Goal: Task Accomplishment & Management: Use online tool/utility

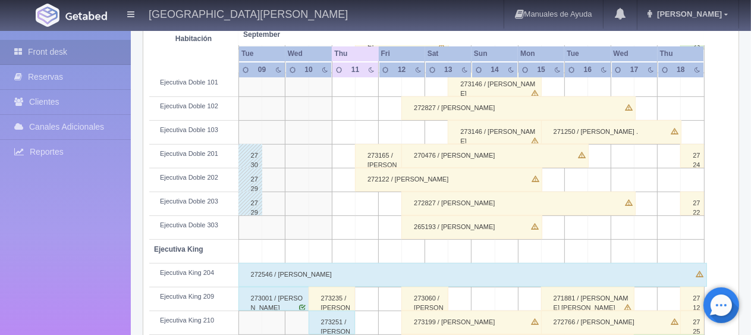
scroll to position [476, 0]
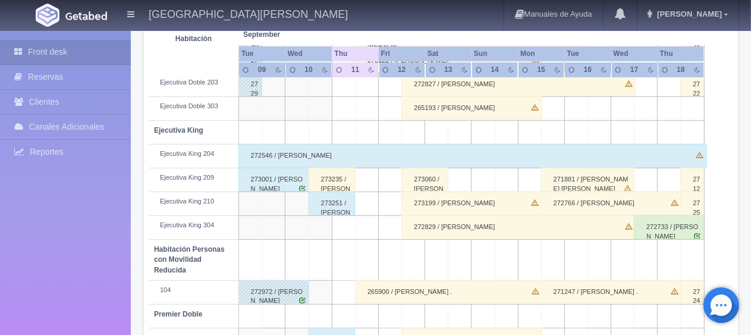
click at [340, 175] on div "273235 / [PERSON_NAME]" at bounding box center [332, 180] width 47 height 24
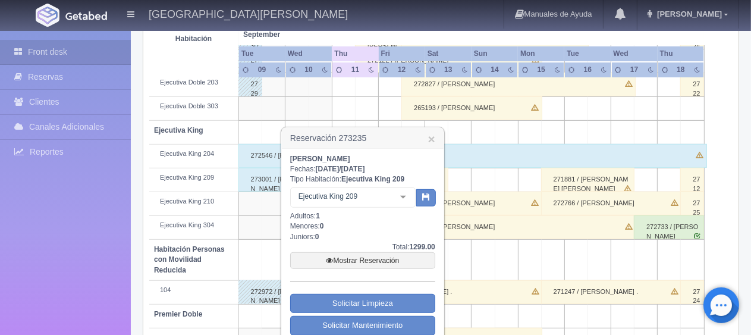
scroll to position [595, 0]
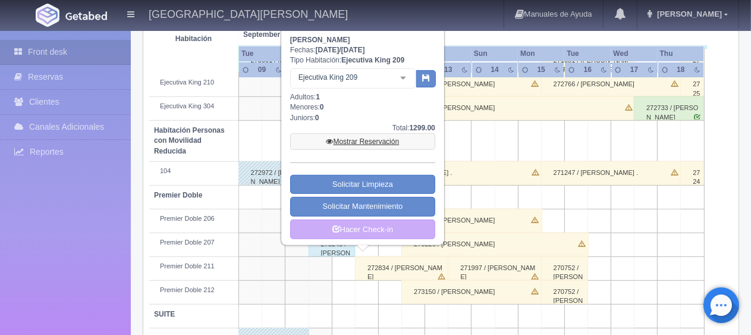
click at [370, 143] on link "Mostrar Reservación" at bounding box center [362, 141] width 145 height 17
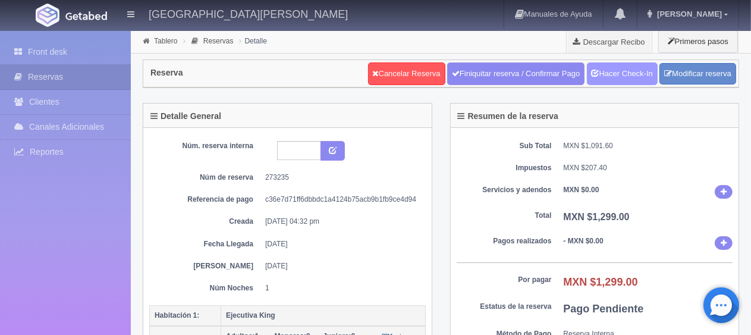
click at [630, 76] on link "Hacer Check-In" at bounding box center [622, 73] width 71 height 23
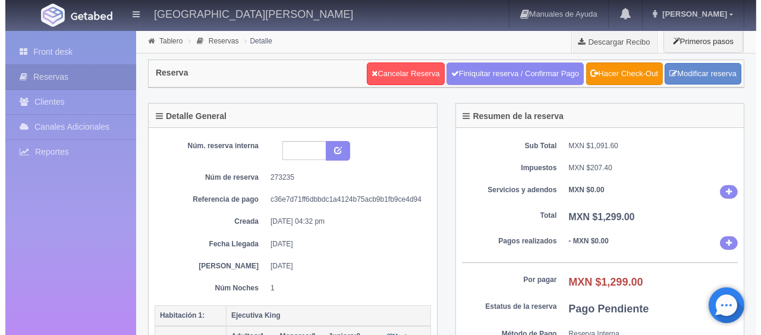
scroll to position [178, 0]
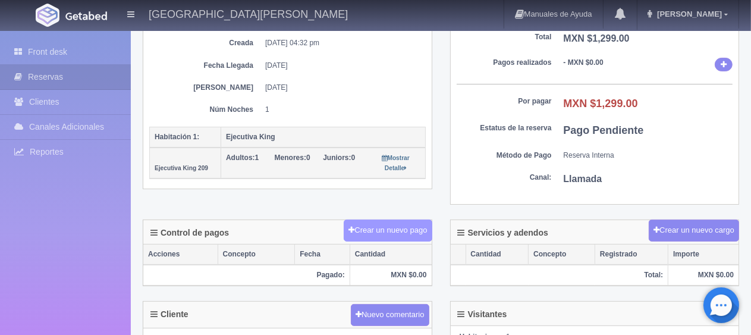
click at [383, 222] on button "Crear un nuevo pago" at bounding box center [388, 230] width 88 height 22
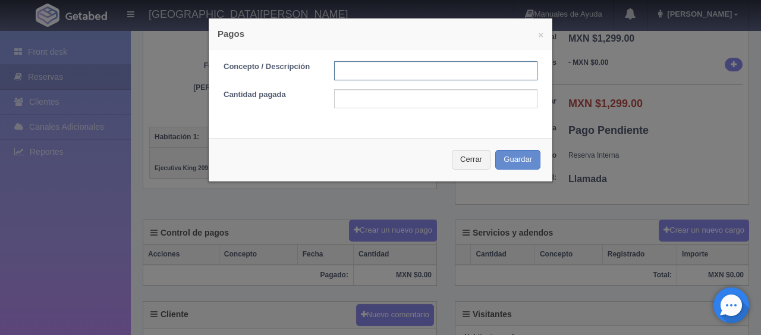
click at [416, 74] on input "text" at bounding box center [435, 70] width 203 height 19
type input "Total Tarjeta"
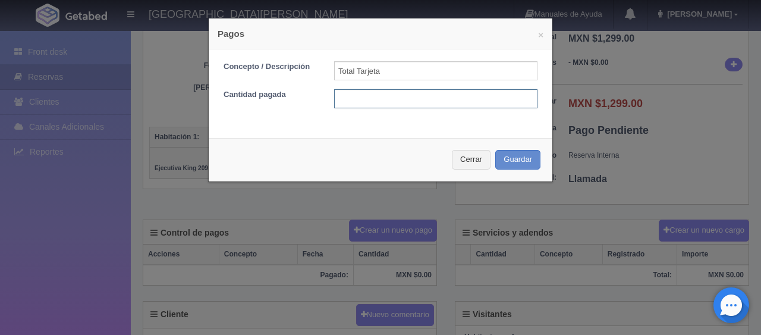
click at [428, 99] on input "text" at bounding box center [435, 98] width 203 height 19
type input "1299"
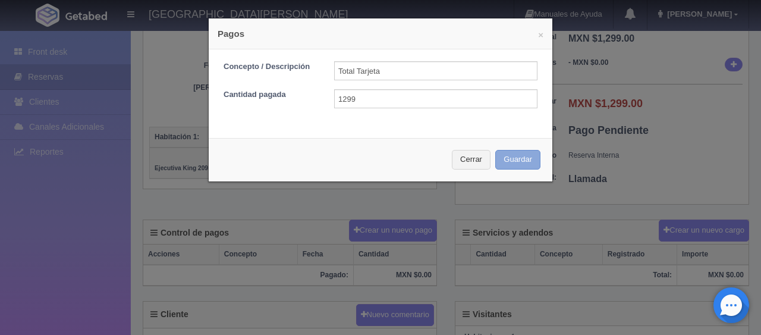
click at [507, 160] on button "Guardar" at bounding box center [517, 160] width 45 height 20
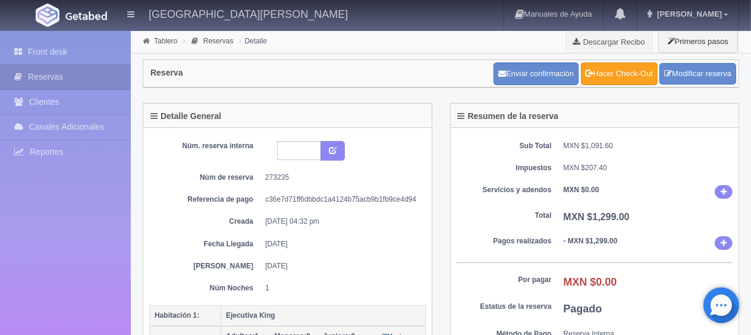
click at [600, 77] on link "Hacer Check-Out" at bounding box center [619, 73] width 77 height 23
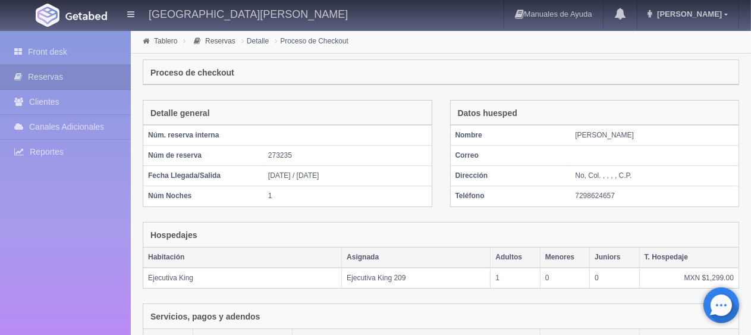
scroll to position [200, 0]
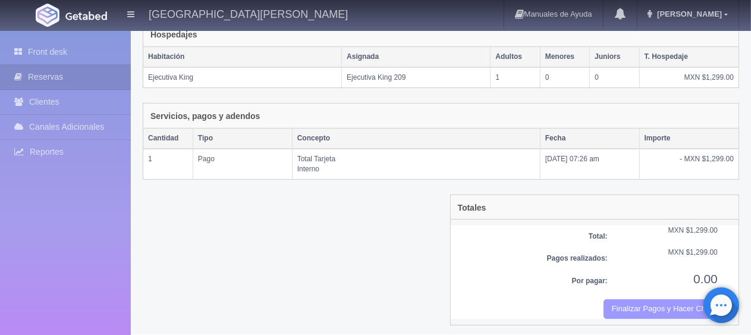
click at [622, 299] on button "Finalizar Pagos y Hacer Checkout" at bounding box center [661, 309] width 114 height 20
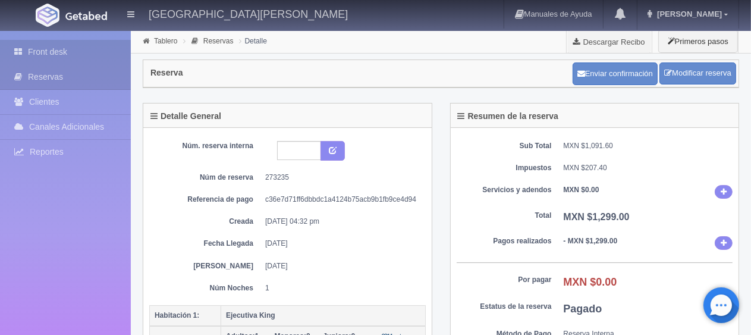
click at [71, 54] on link "Front desk" at bounding box center [65, 52] width 131 height 24
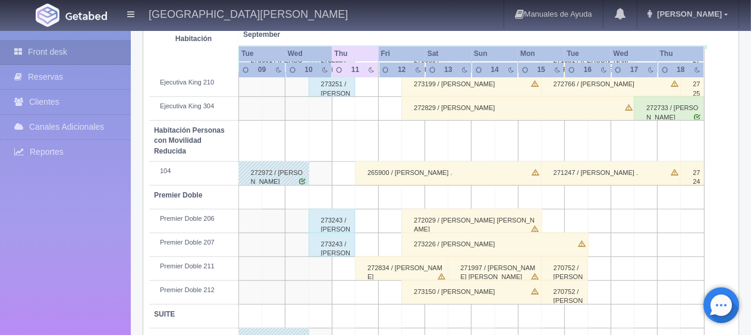
scroll to position [634, 0]
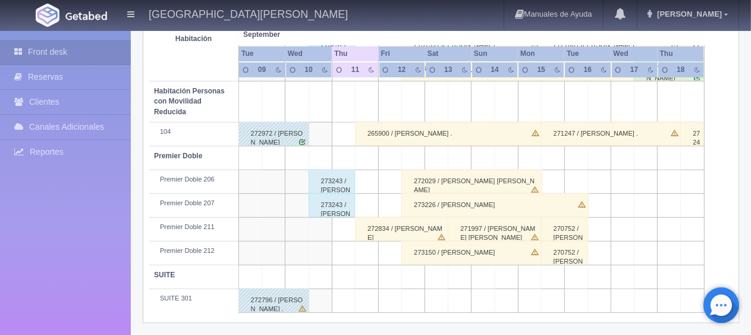
click at [333, 182] on div "273243 / [PERSON_NAME]" at bounding box center [332, 182] width 47 height 24
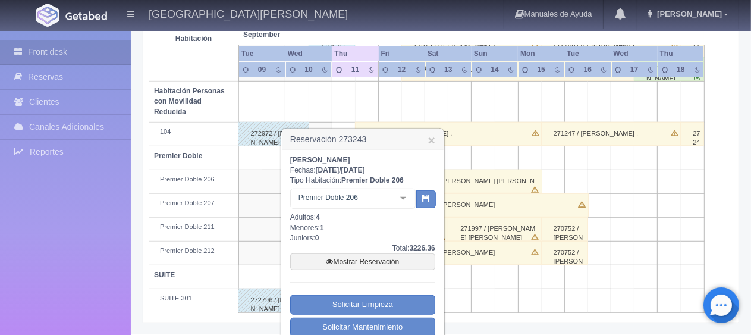
scroll to position [669, 0]
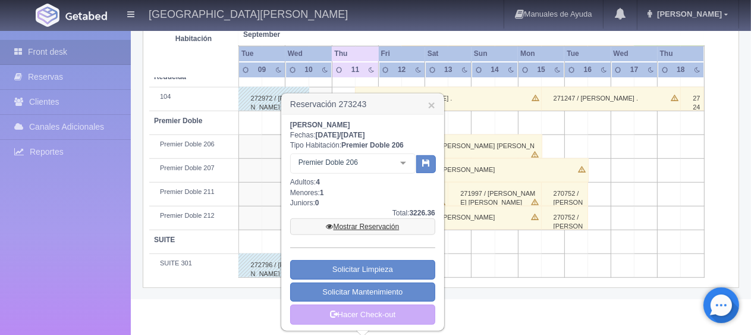
click at [378, 224] on link "Mostrar Reservación" at bounding box center [362, 226] width 145 height 17
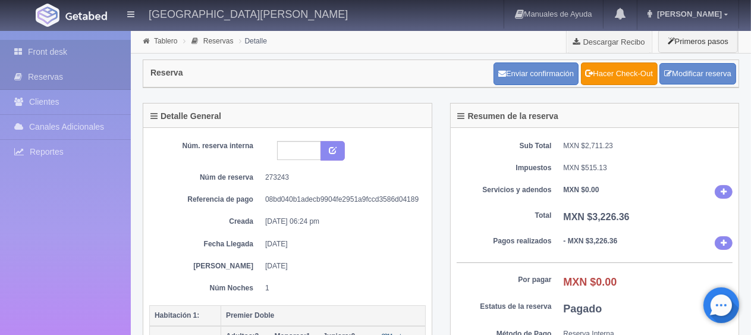
click at [58, 51] on link "Front desk" at bounding box center [65, 52] width 131 height 24
